Goal: Task Accomplishment & Management: Use online tool/utility

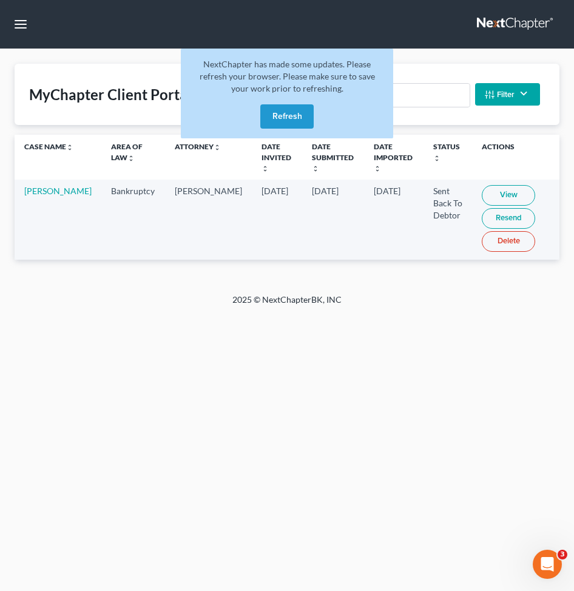
click at [301, 109] on button "Refresh" at bounding box center [286, 116] width 53 height 24
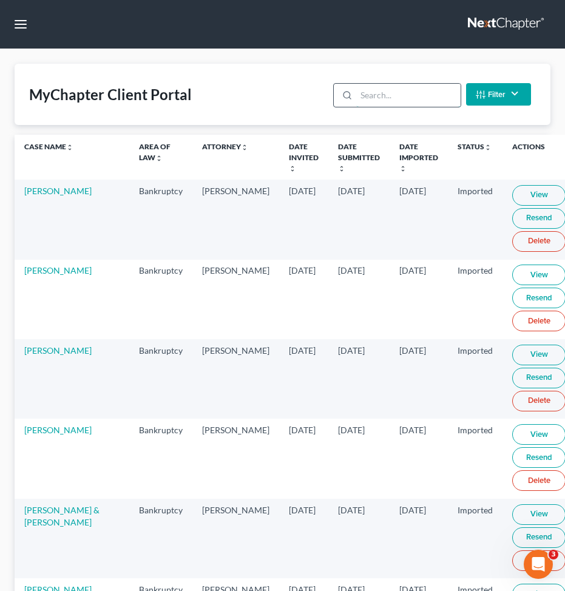
click at [432, 88] on input "search" at bounding box center [408, 95] width 104 height 23
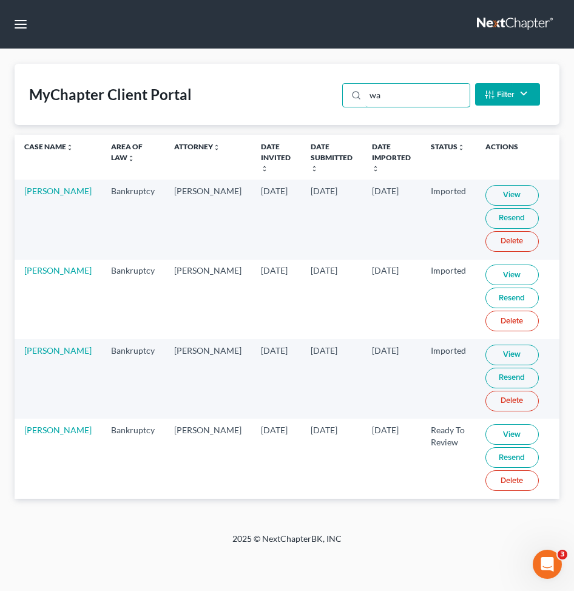
type input "wa"
click at [500, 435] on link "View" at bounding box center [511, 434] width 53 height 21
click at [21, 437] on td "[PERSON_NAME]" at bounding box center [58, 457] width 87 height 79
click at [29, 422] on td "[PERSON_NAME]" at bounding box center [58, 457] width 87 height 79
click at [21, 22] on button "button" at bounding box center [21, 24] width 22 height 22
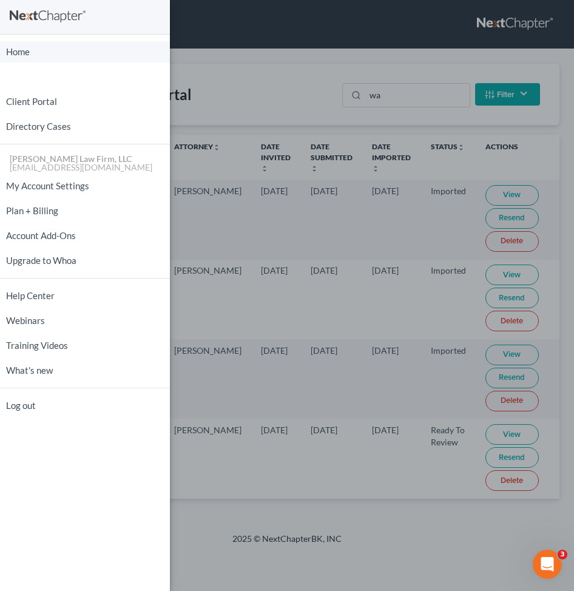
click at [20, 56] on link "Home" at bounding box center [85, 51] width 170 height 21
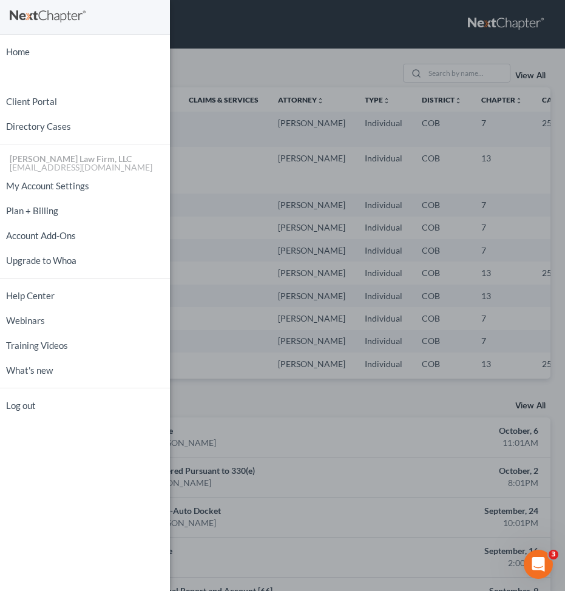
click at [269, 62] on div "Home New Case Client Portal Directory Cases Curtis Law Firm, LLC zrodriguez@cmc…" at bounding box center [282, 295] width 565 height 591
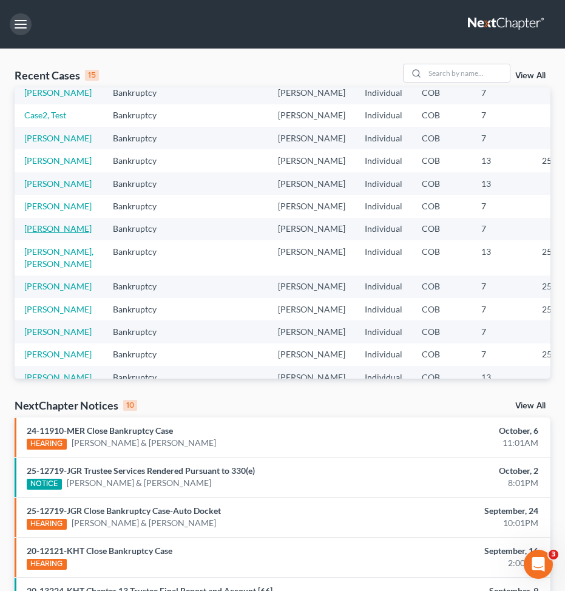
scroll to position [121, 0]
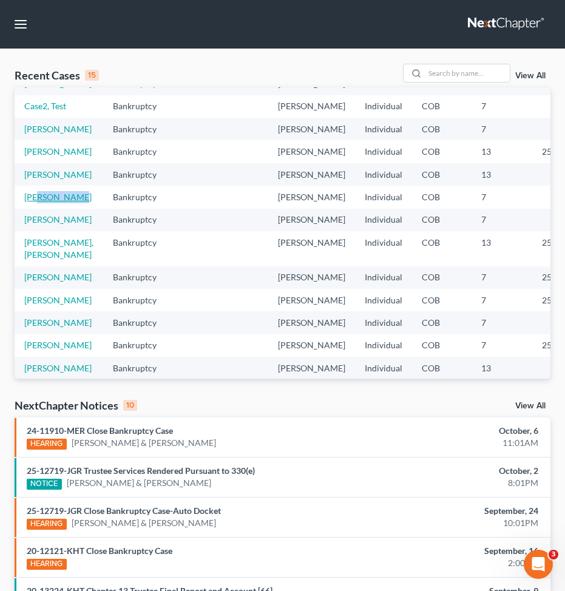
click at [43, 208] on td "[PERSON_NAME]" at bounding box center [59, 197] width 89 height 22
click at [38, 202] on link "[PERSON_NAME]" at bounding box center [57, 197] width 67 height 10
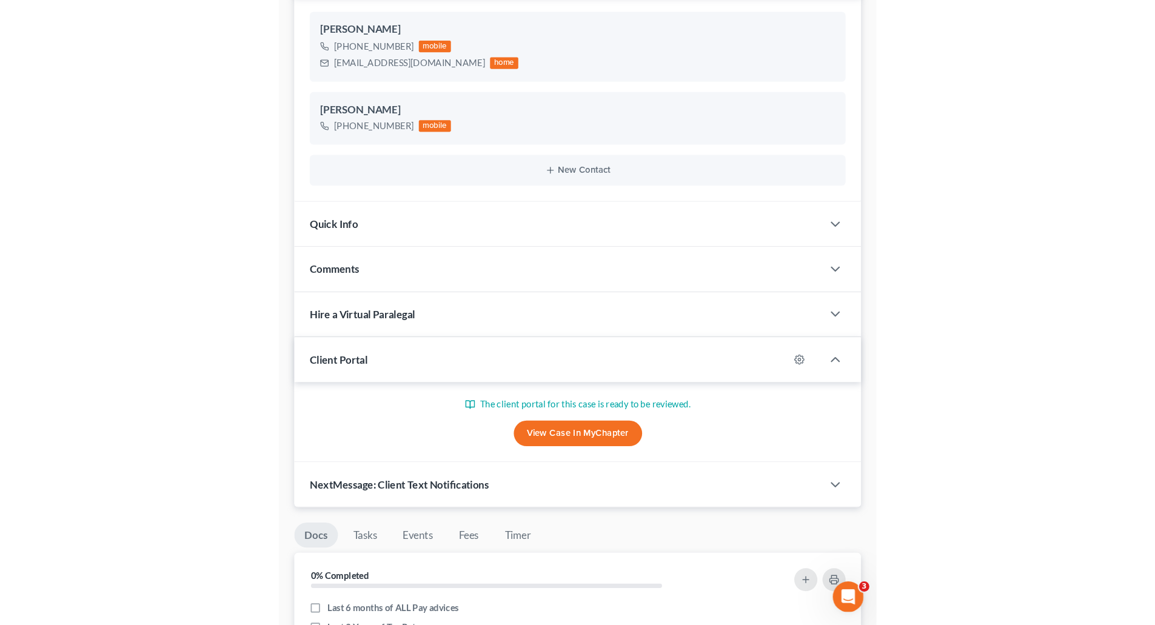
scroll to position [105, 0]
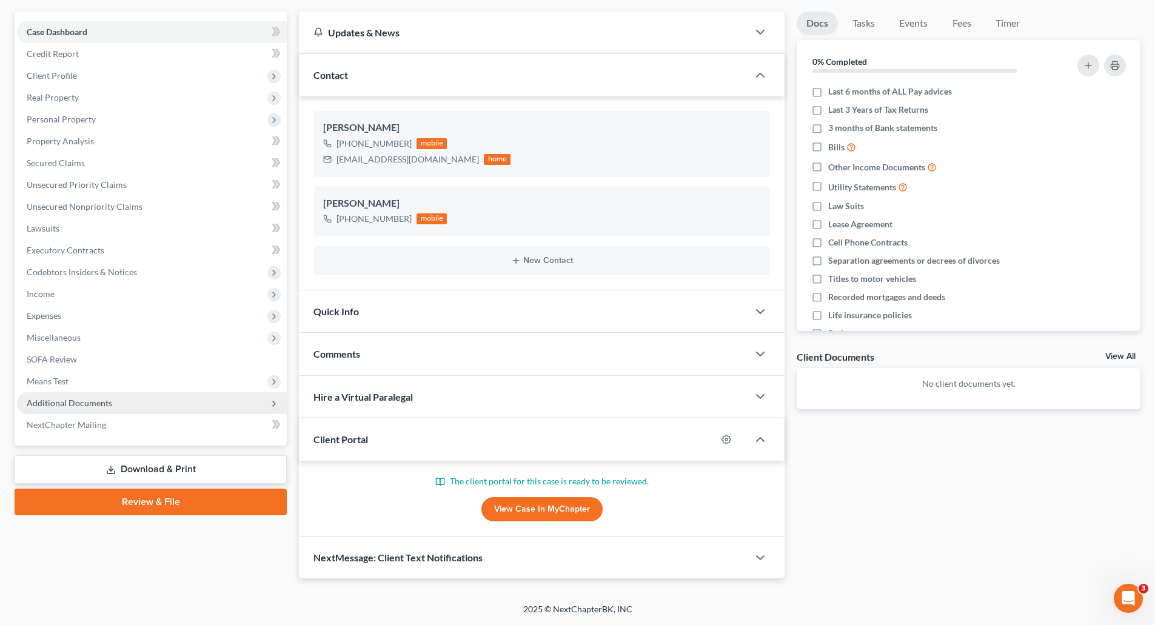
click at [111, 404] on span "Additional Documents" at bounding box center [152, 403] width 270 height 22
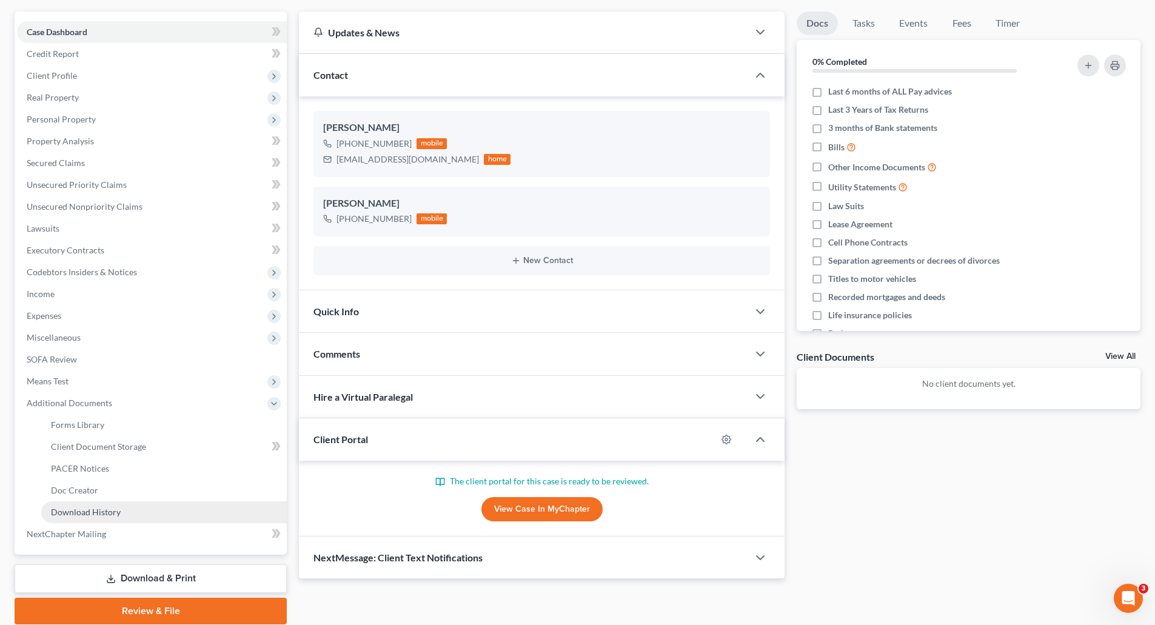
click at [110, 514] on span "Download History" at bounding box center [86, 512] width 70 height 10
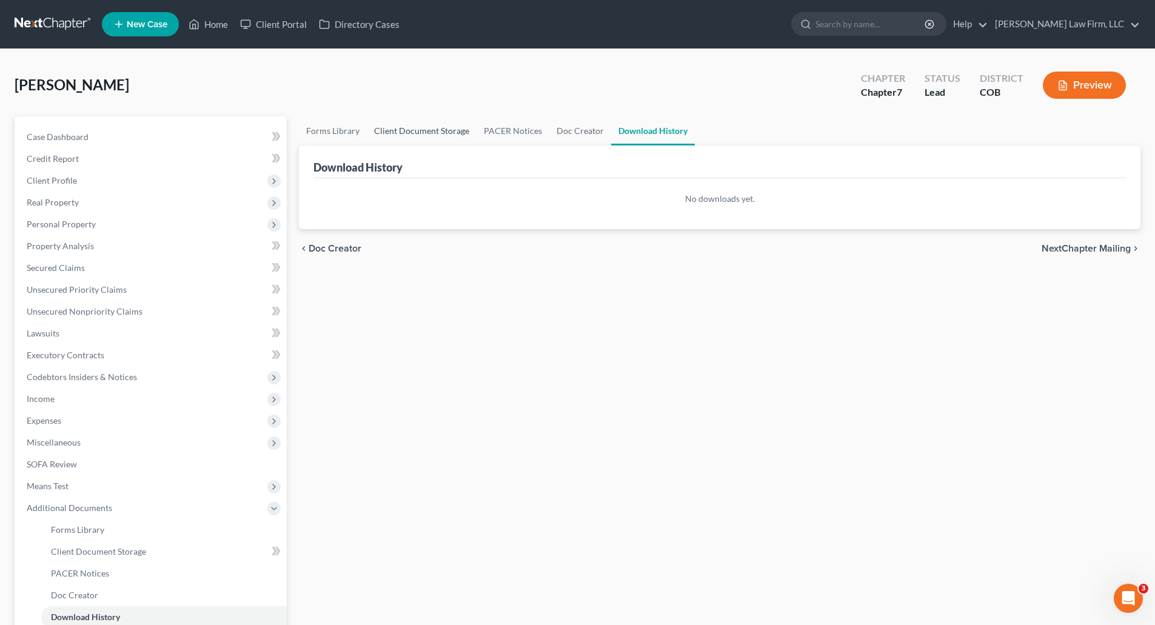
click at [400, 129] on link "Client Document Storage" at bounding box center [422, 130] width 110 height 29
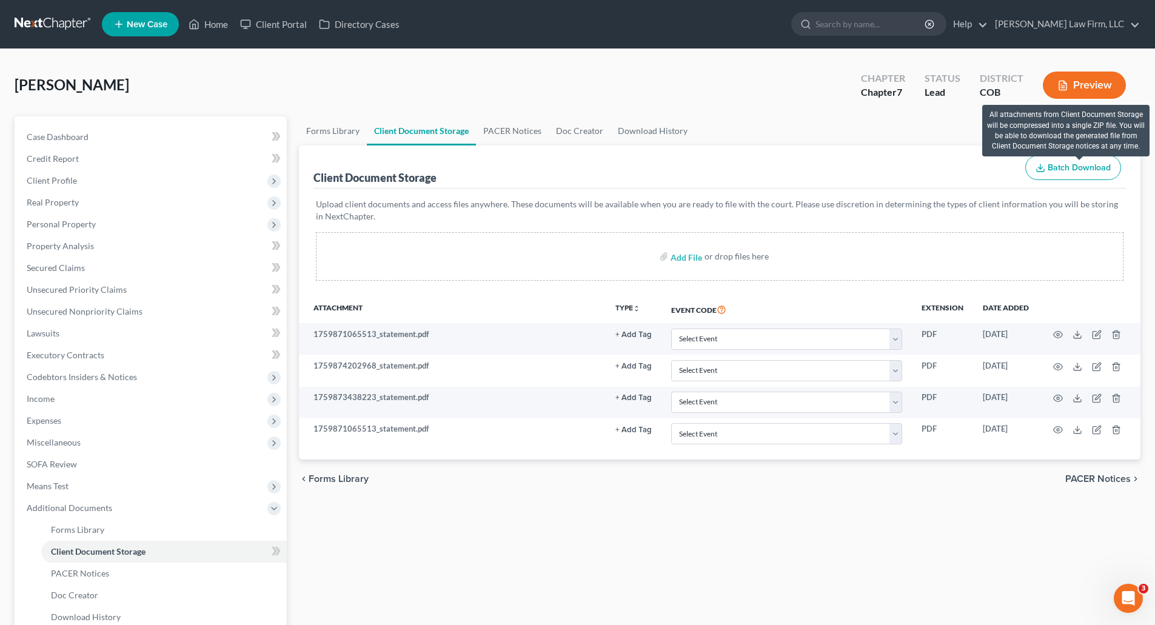
click at [1094, 163] on span "Batch Download" at bounding box center [1079, 168] width 63 height 10
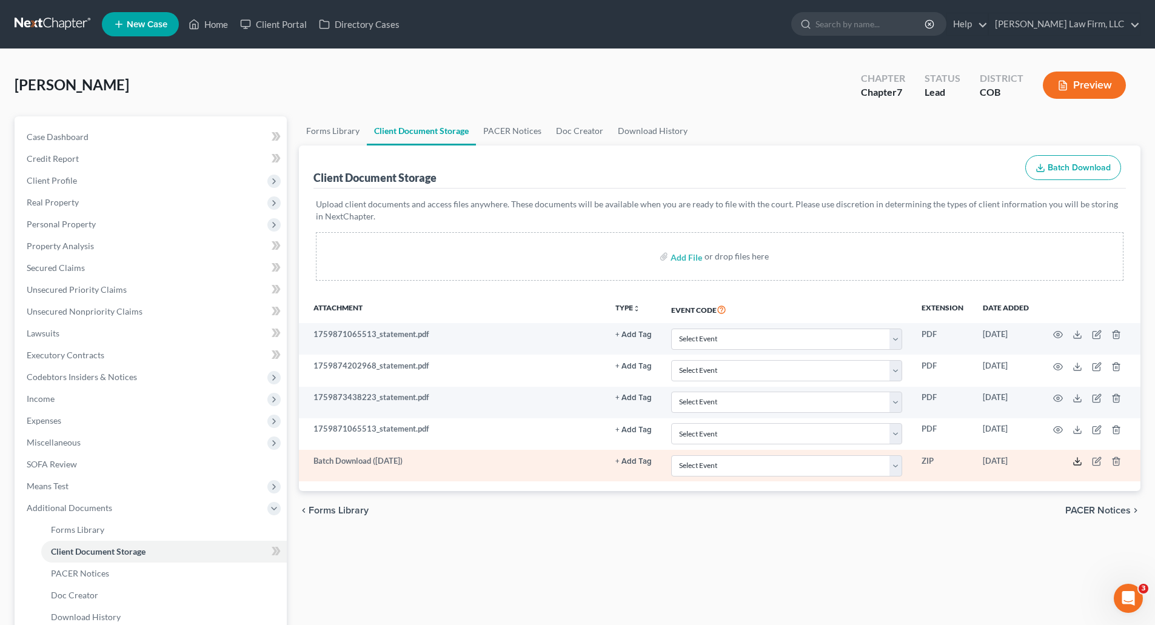
click at [1080, 457] on icon at bounding box center [1078, 462] width 10 height 10
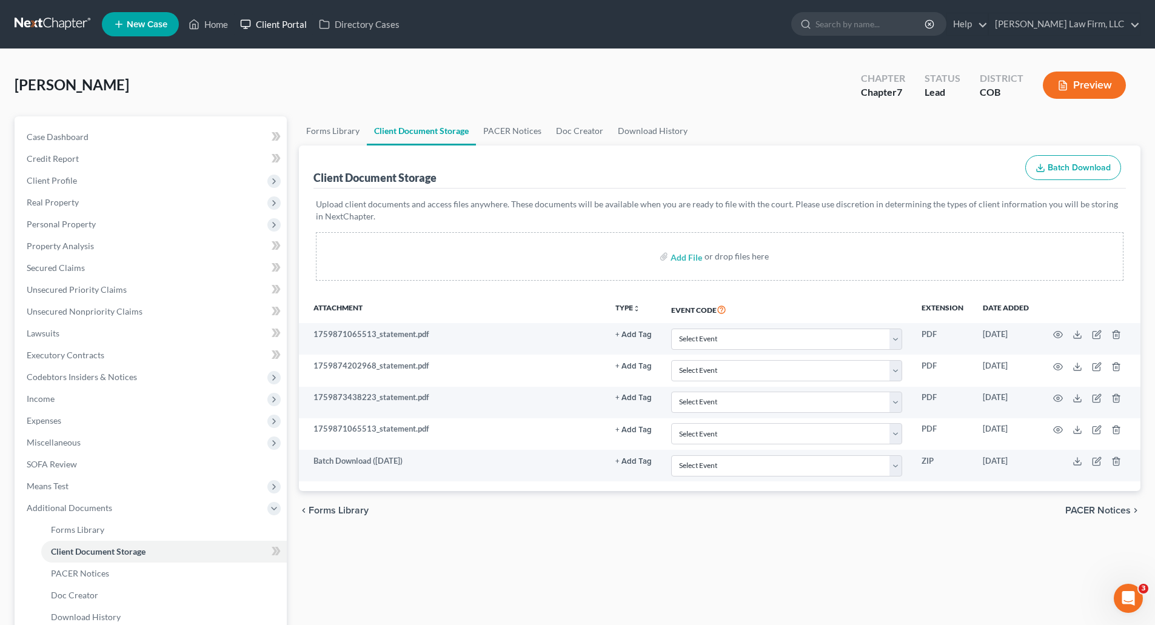
click at [267, 15] on link "Client Portal" at bounding box center [273, 24] width 79 height 22
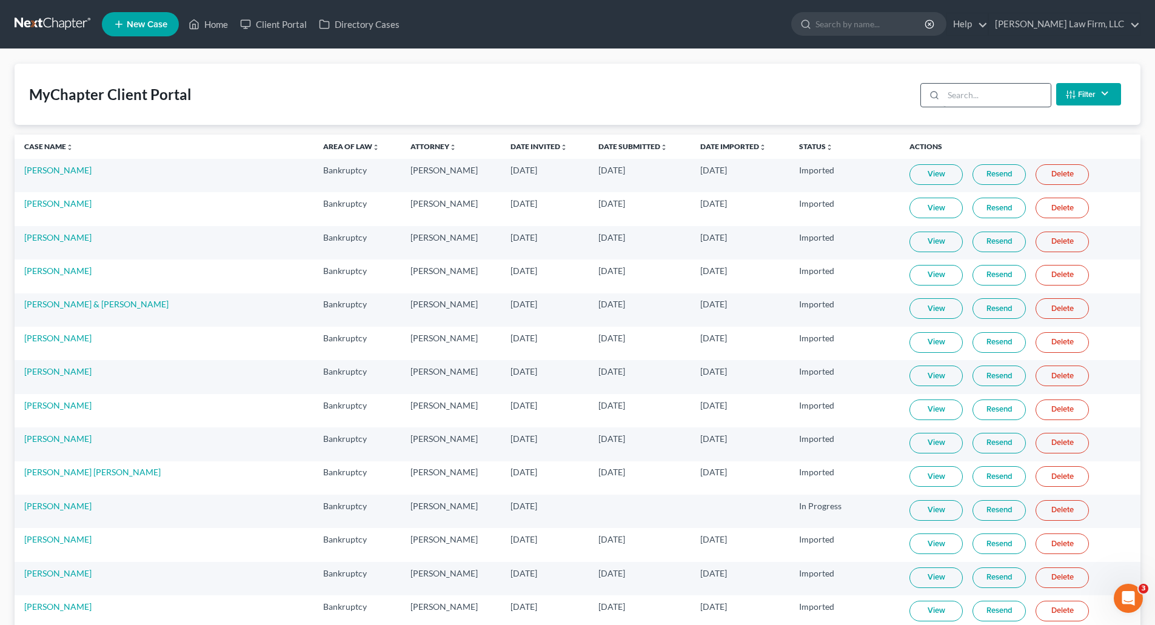
drag, startPoint x: 944, startPoint y: 107, endPoint x: 948, endPoint y: 95, distance: 12.8
click at [944, 105] on div "Filter Status Filter... Invited In Progress Ready To Review Reviewed Imported S…" at bounding box center [1021, 94] width 210 height 32
click at [948, 95] on input "search" at bounding box center [997, 95] width 107 height 23
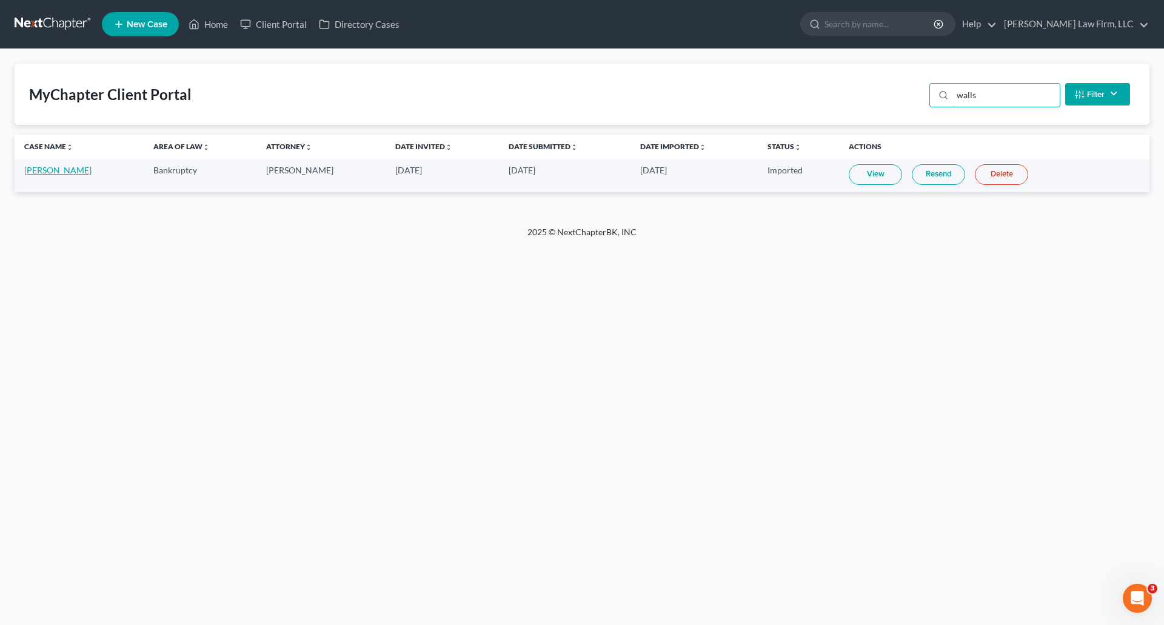
type input "walls"
click at [49, 169] on link "[PERSON_NAME]" at bounding box center [57, 170] width 67 height 10
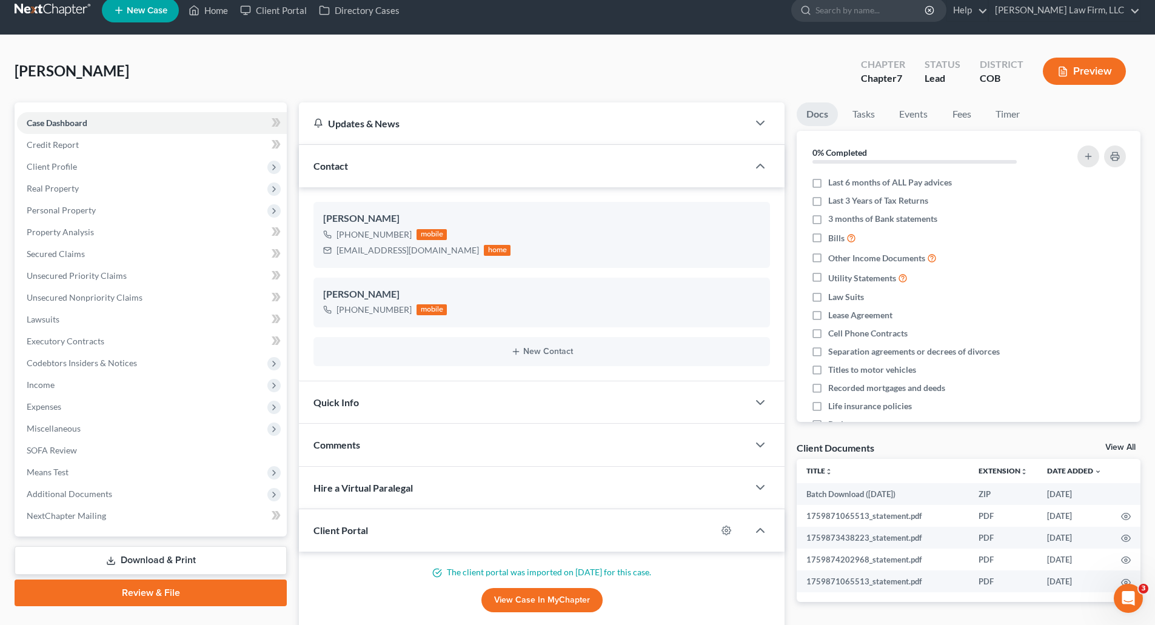
scroll to position [105, 0]
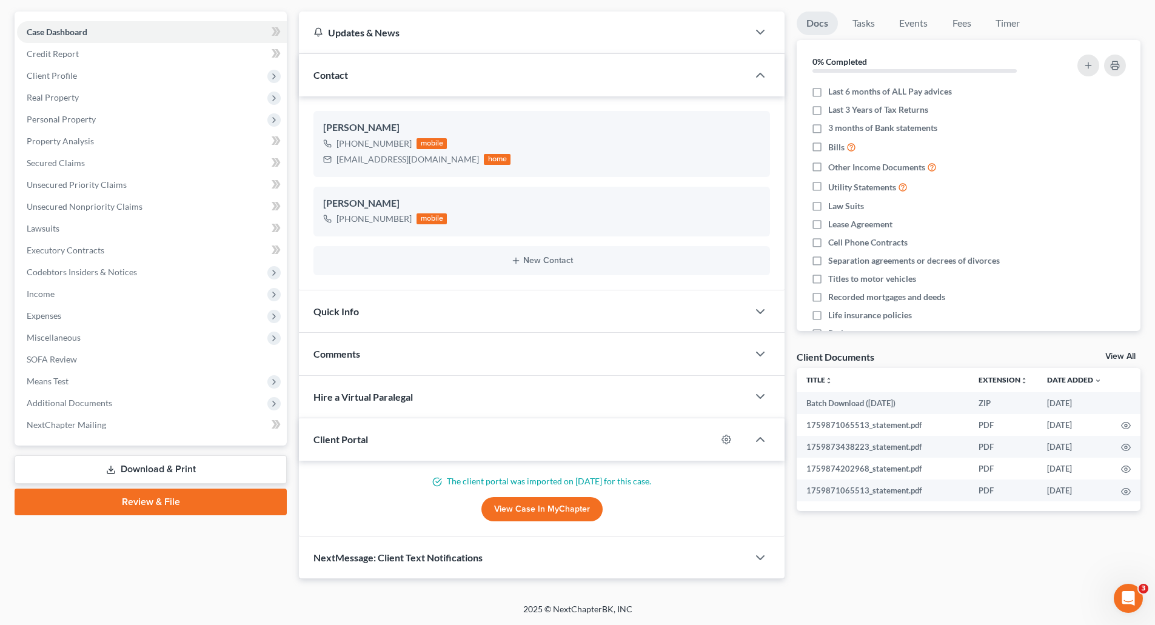
click at [591, 508] on link "View Case in MyChapter" at bounding box center [542, 509] width 121 height 24
